Goal: Transaction & Acquisition: Purchase product/service

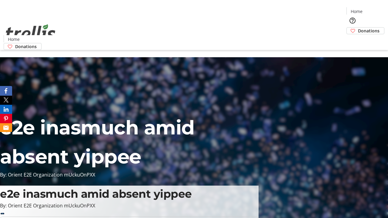
click at [358, 28] on span "Donations" at bounding box center [369, 31] width 22 height 6
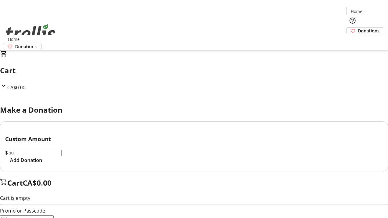
click at [42, 164] on span "Add Donation" at bounding box center [26, 160] width 32 height 7
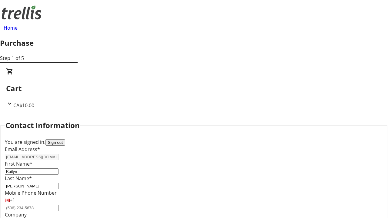
select select "CA"
type input "[STREET_ADDRESS][PERSON_NAME]"
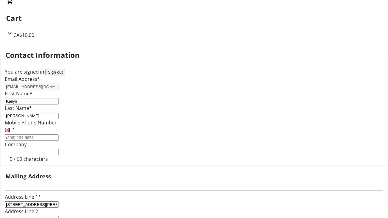
type input "Kelowna"
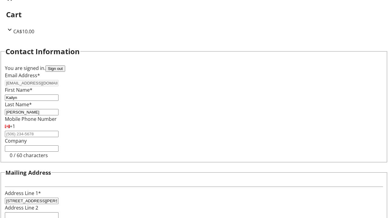
select select "BC"
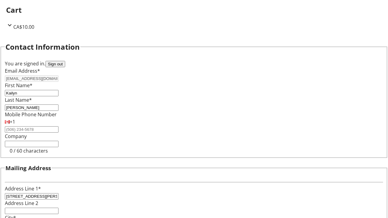
type input "Kelowna"
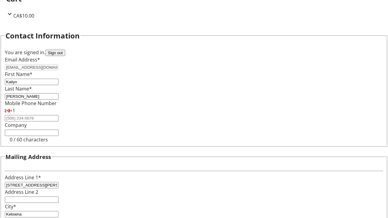
type input "V1Y 0C2"
